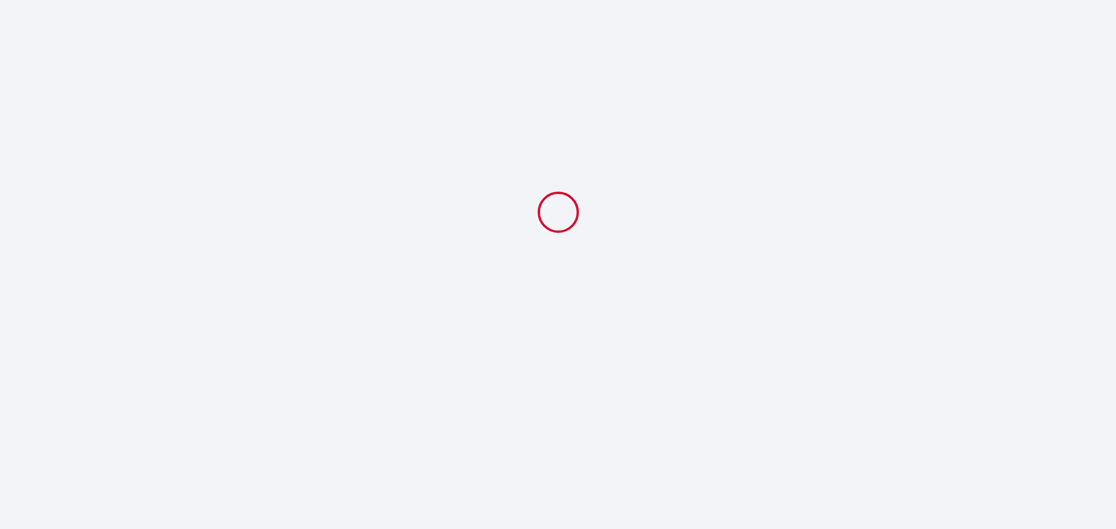
select select
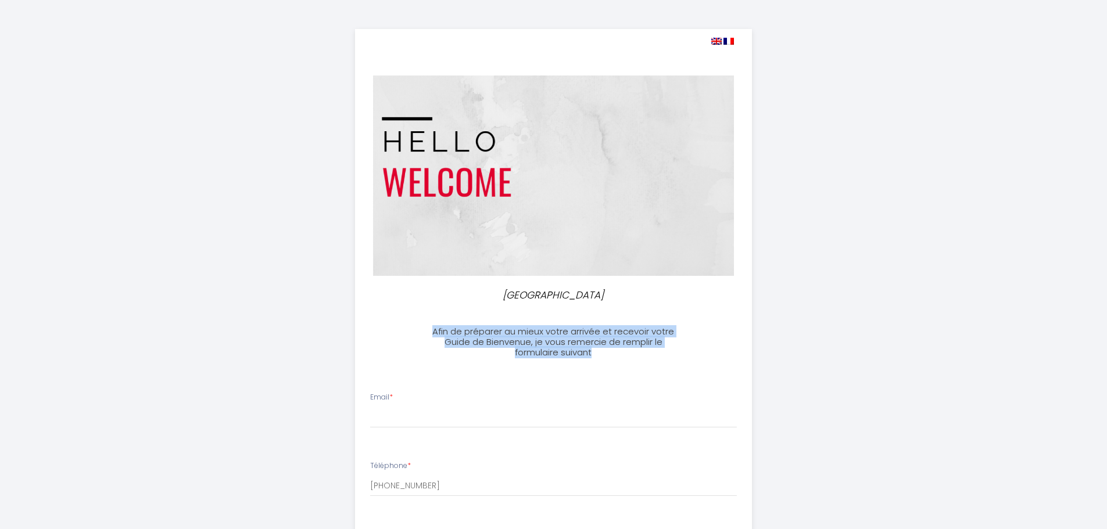
drag, startPoint x: 603, startPoint y: 355, endPoint x: 421, endPoint y: 323, distance: 184.8
click at [421, 323] on div "Afin de préparer au mieux votre arrivée et recevoir votre Guide de Bienvenue, j…" at bounding box center [554, 336] width 274 height 43
copy h3 "Afin de préparer au mieux votre arrivée et recevoir votre Guide de Bienvenue, j…"
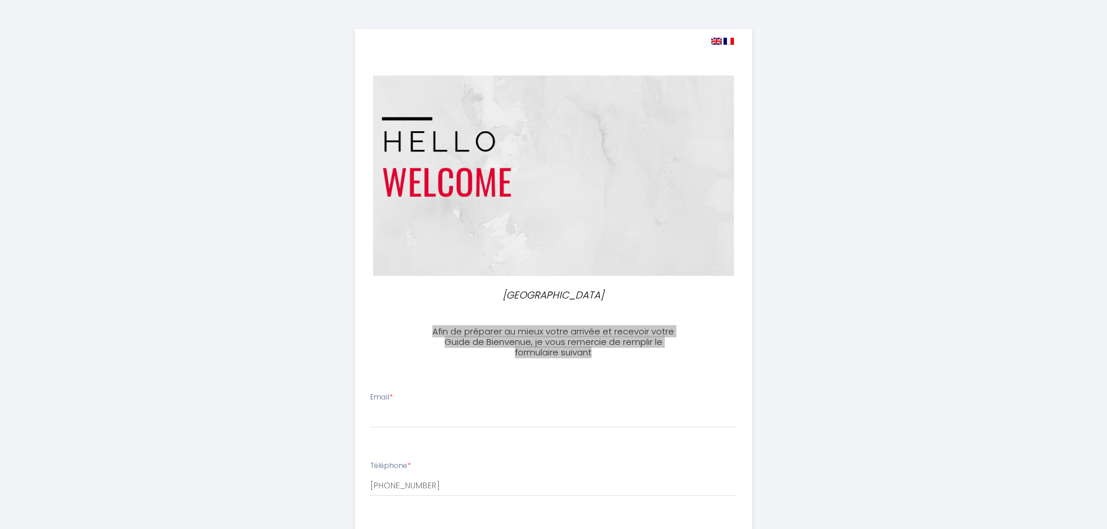
scroll to position [58, 0]
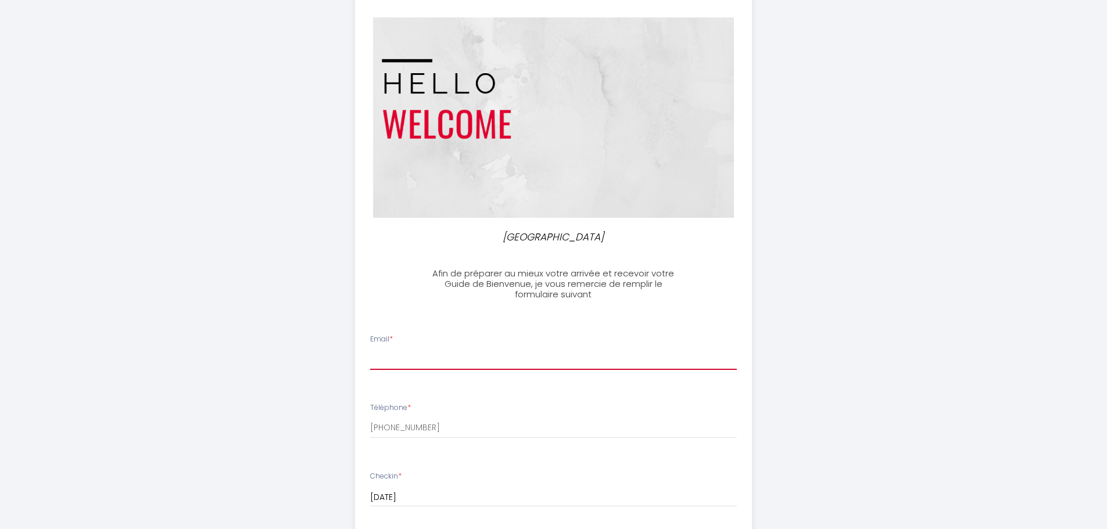
click at [411, 354] on input "Email *" at bounding box center [553, 359] width 367 height 21
type input "[EMAIL_ADDRESS][DOMAIN_NAME]"
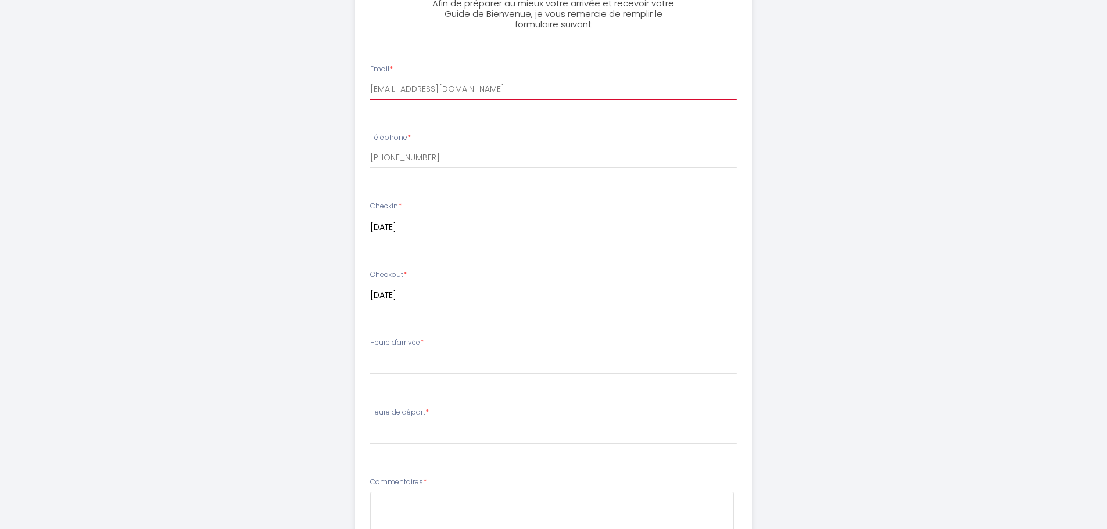
scroll to position [349, 0]
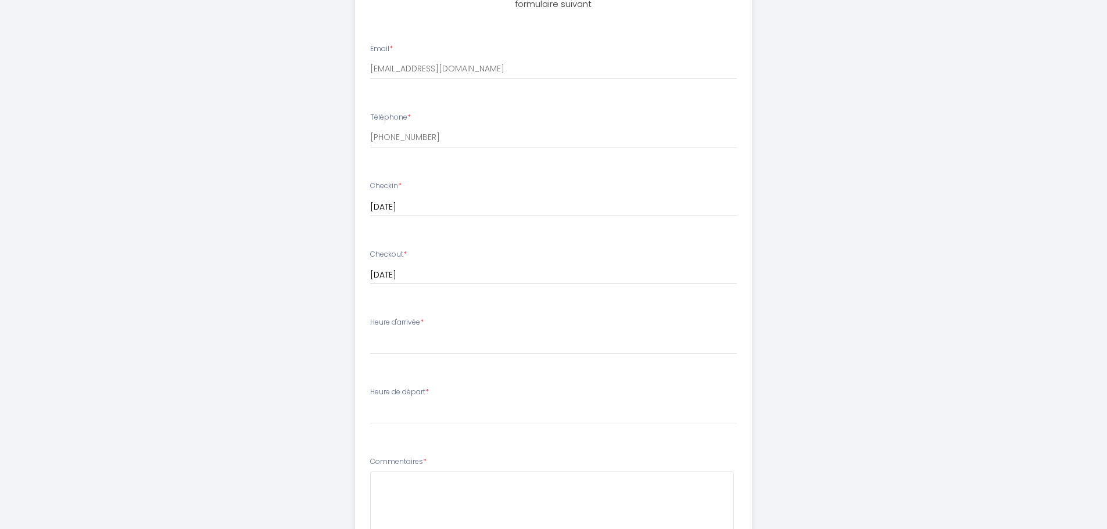
drag, startPoint x: 424, startPoint y: 322, endPoint x: 368, endPoint y: 327, distance: 56.0
click at [368, 327] on li "Heure d'arrivée * 16:00 16:30 17:00 17:30 18:00 18:30 19:00 19:30 20:00 20:30 2…" at bounding box center [554, 341] width 396 height 63
copy label "Heure d'arrivée"
click at [396, 343] on select "16:00 16:30 17:00 17:30 18:00 18:30 19:00 19:30 20:00 20:30 21:00 21:30 22:00 2…" at bounding box center [553, 343] width 367 height 22
select select "19:00"
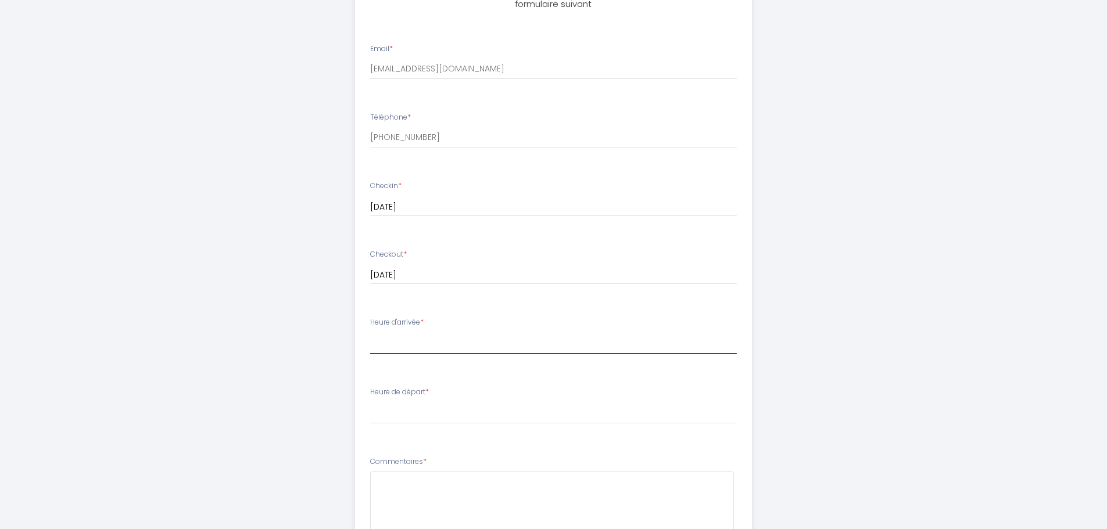
click at [370, 332] on select "16:00 16:30 17:00 17:30 18:00 18:30 19:00 19:30 20:00 20:30 21:00 21:30 22:00 2…" at bounding box center [553, 343] width 367 height 22
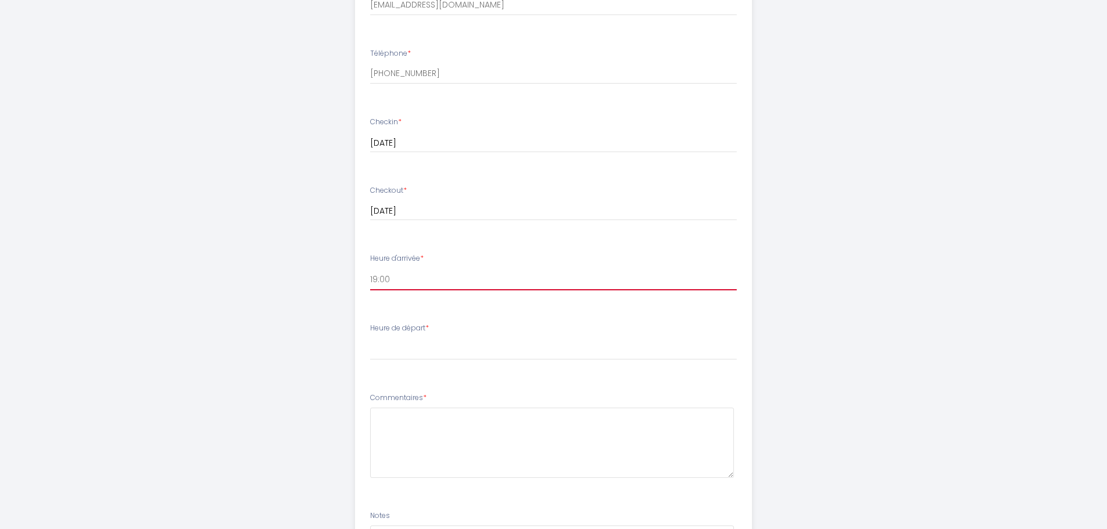
scroll to position [465, 0]
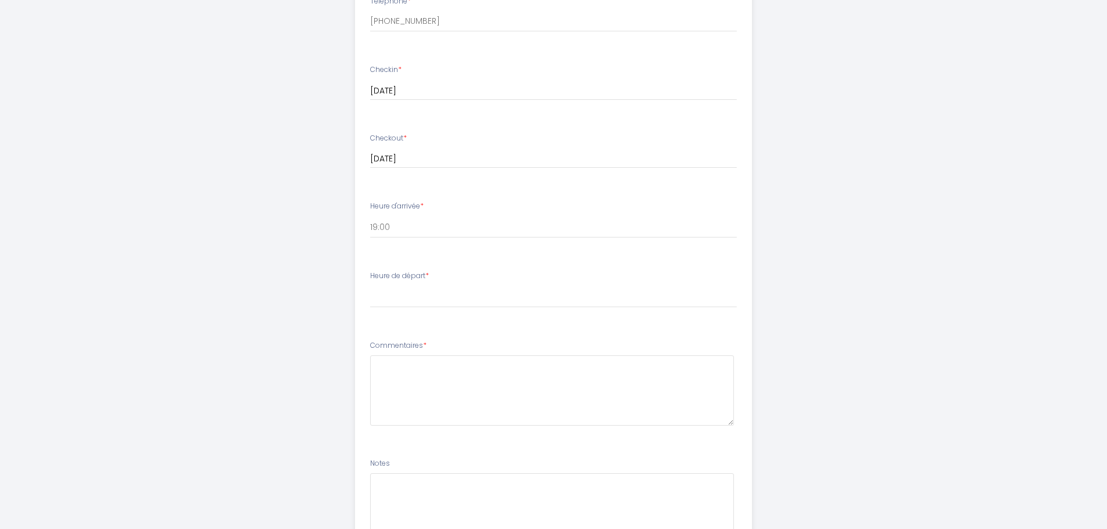
drag, startPoint x: 426, startPoint y: 277, endPoint x: 369, endPoint y: 281, distance: 57.1
click at [369, 281] on li "Heure de départ * 00:00 00:30 01:00 01:30 02:00 02:30 03:00 03:30 04:00 04:30 0…" at bounding box center [554, 295] width 396 height 63
copy label "Heure de départ"
click at [422, 298] on select "00:00 00:30 01:00 01:30 02:00 02:30 03:00 03:30 04:00 04:30 05:00 05:30 06:00 0…" at bounding box center [553, 297] width 367 height 22
select select "08:00"
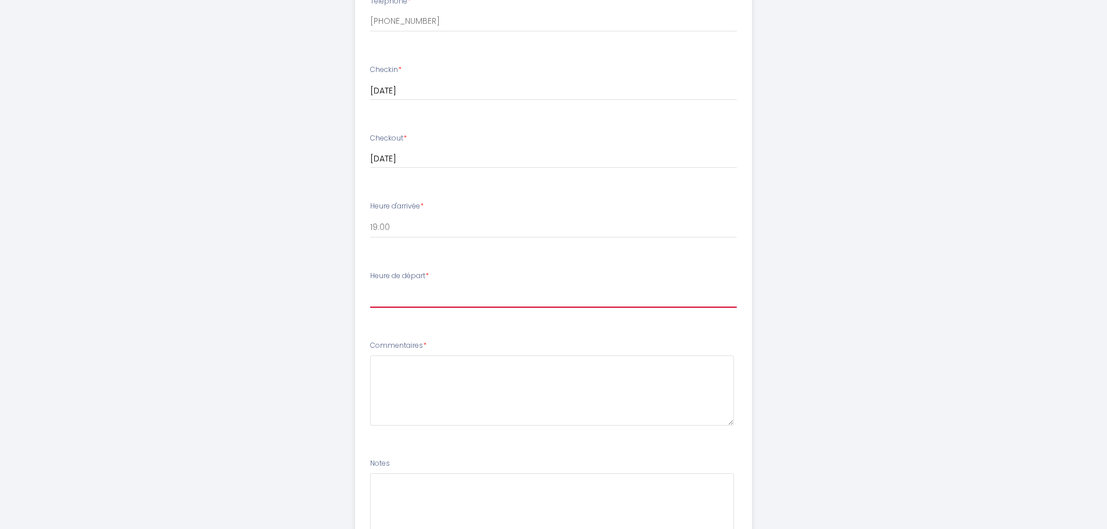
click at [370, 286] on select "00:00 00:30 01:00 01:30 02:00 02:30 03:00 03:30 04:00 04:30 05:00 05:30 06:00 0…" at bounding box center [553, 297] width 367 height 22
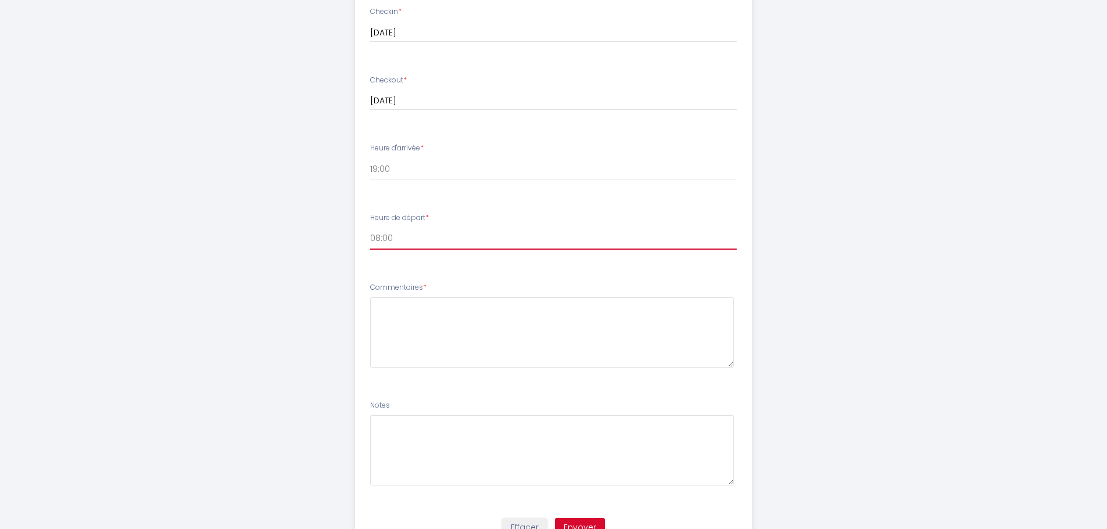
scroll to position [578, 0]
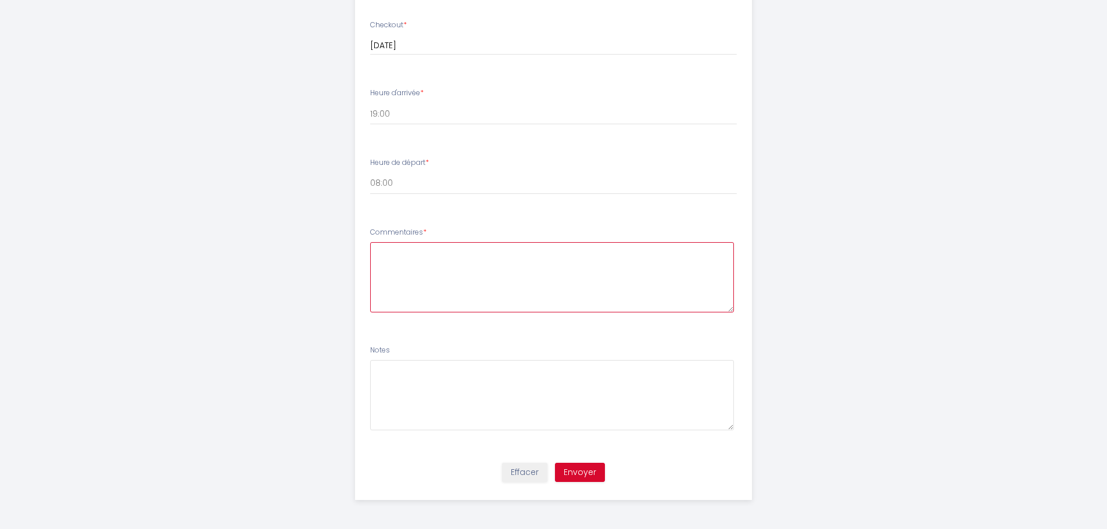
click at [447, 260] on textarea at bounding box center [552, 277] width 364 height 70
paste textarea "Bonjour, je voyage en voiture donc je peux arriver quelques heures plus tôt ou …"
type textarea "Bonjour, je voyage en voiture donc je peux arriver quelques heures plus tôt ou …"
click at [421, 232] on label "Commentaires *" at bounding box center [398, 232] width 56 height 11
click at [405, 232] on label "Commentaires *" at bounding box center [398, 232] width 56 height 11
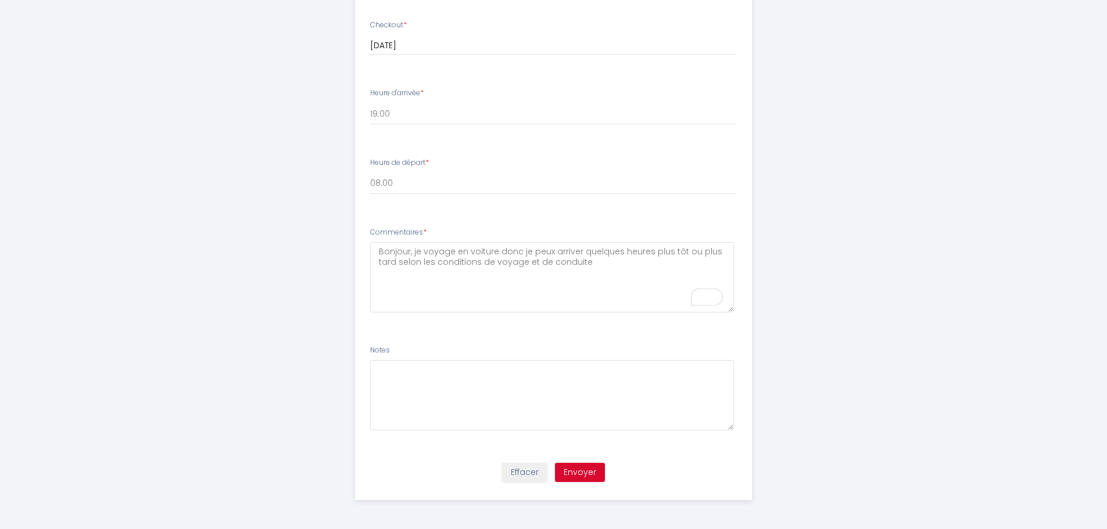
click at [405, 232] on label "Commentaires *" at bounding box center [398, 232] width 56 height 11
copy label "Commentaires"
click at [588, 474] on button "Envoyer" at bounding box center [580, 473] width 50 height 20
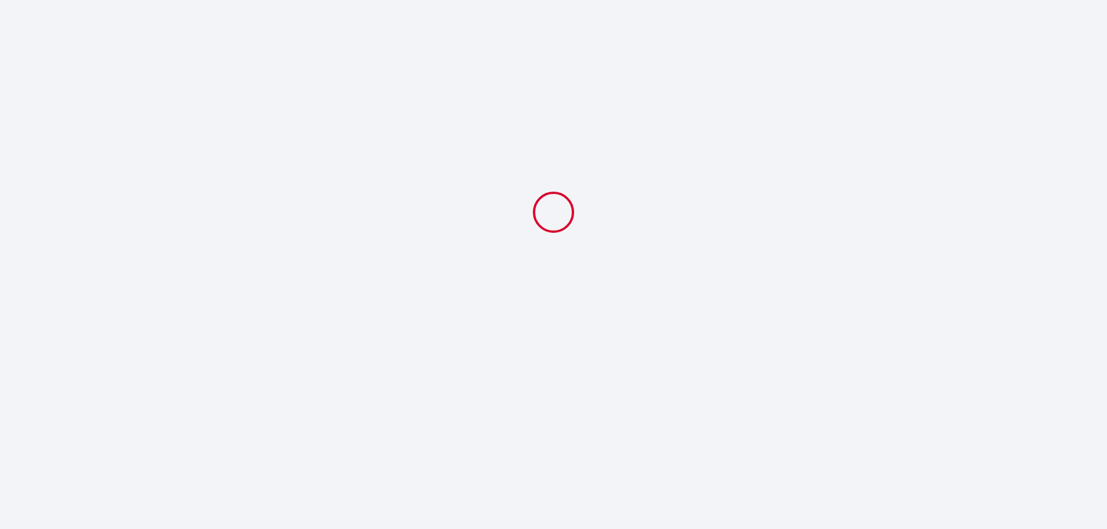
select select "19:00"
select select "08:00"
